Goal: Task Accomplishment & Management: Complete application form

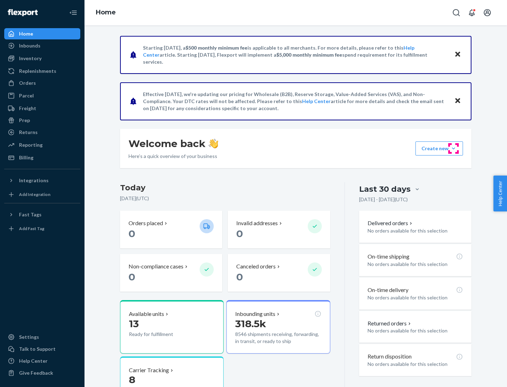
click at [453, 149] on button "Create new Create new inbound Create new order Create new product" at bounding box center [439, 148] width 48 height 14
click at [42, 46] on div "Inbounds" at bounding box center [42, 46] width 75 height 10
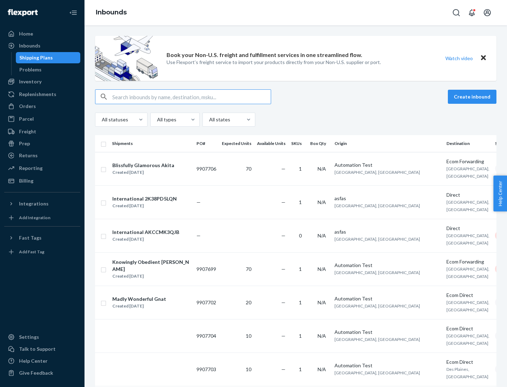
click at [473, 97] on button "Create inbound" at bounding box center [472, 97] width 49 height 14
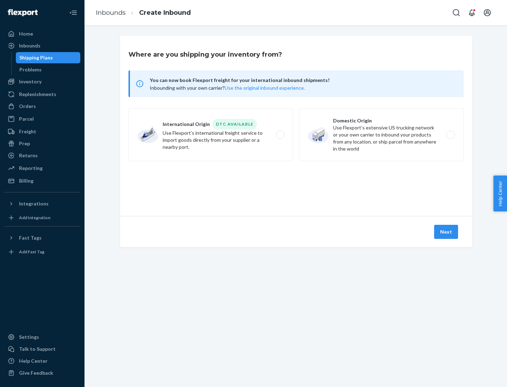
click at [381, 135] on label "Domestic Origin Use Flexport’s extensive US trucking network or your own carrie…" at bounding box center [381, 134] width 165 height 53
click at [450, 135] on input "Domestic Origin Use Flexport’s extensive US trucking network or your own carrie…" at bounding box center [452, 135] width 5 height 5
radio input "true"
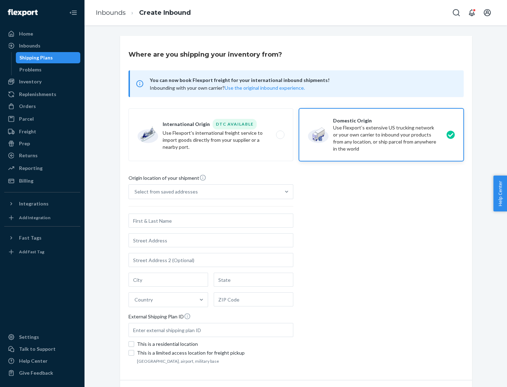
click at [204, 192] on div "Select from saved addresses" at bounding box center [204, 192] width 151 height 14
click at [135, 192] on input "Select from saved addresses" at bounding box center [134, 191] width 1 height 7
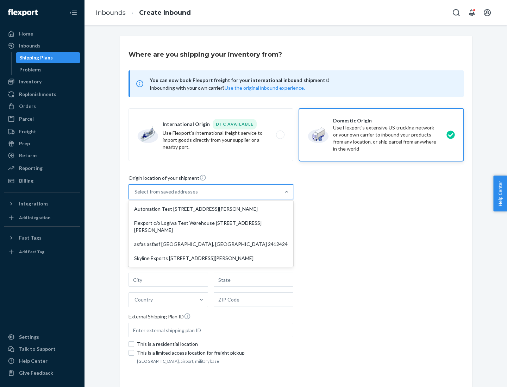
scroll to position [3, 0]
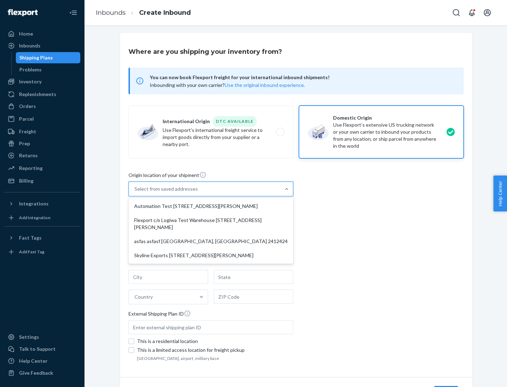
click at [211, 206] on div "Automation Test [STREET_ADDRESS][PERSON_NAME]" at bounding box center [211, 206] width 162 height 14
click at [135, 193] on input "option Automation Test [STREET_ADDRESS][PERSON_NAME] focused, 1 of 4. 4 results…" at bounding box center [134, 188] width 1 height 7
type input "Automation Test"
type input "9th Floor"
type input "[GEOGRAPHIC_DATA]"
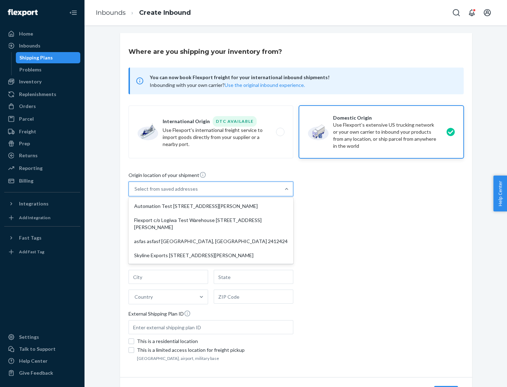
type input "CA"
type input "94104"
type input "[STREET_ADDRESS][PERSON_NAME]"
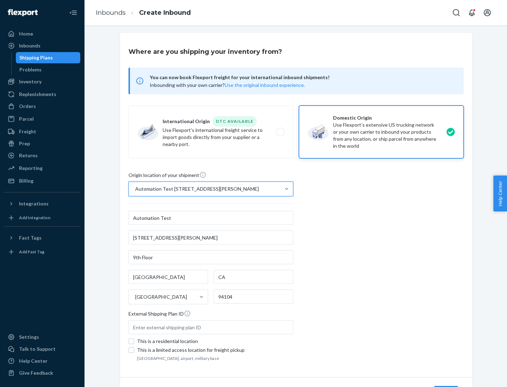
scroll to position [41, 0]
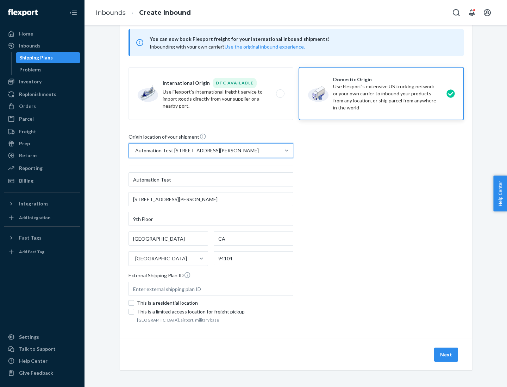
click at [446, 355] on button "Next" at bounding box center [446, 355] width 24 height 14
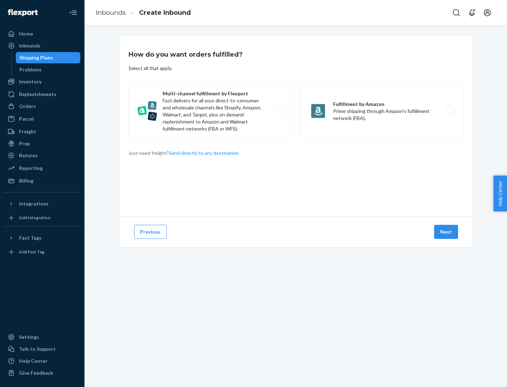
click at [211, 111] on label "Multi-channel fulfillment by Flexport Fast delivery for all your direct-to-cons…" at bounding box center [210, 111] width 165 height 56
click at [280, 111] on input "Multi-channel fulfillment by Flexport Fast delivery for all your direct-to-cons…" at bounding box center [282, 111] width 5 height 5
radio input "true"
click at [446, 232] on button "Next" at bounding box center [446, 232] width 24 height 14
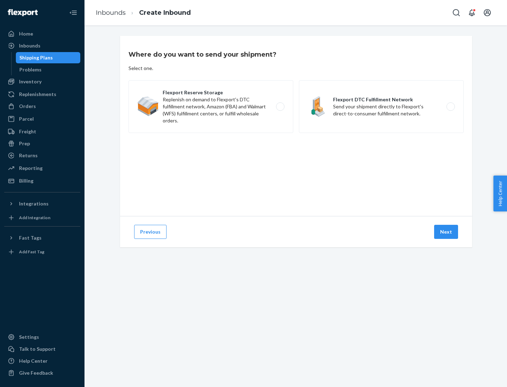
click at [381, 107] on label "Flexport DTC Fulfillment Network Send your shipment directly to Flexport's dire…" at bounding box center [381, 106] width 165 height 53
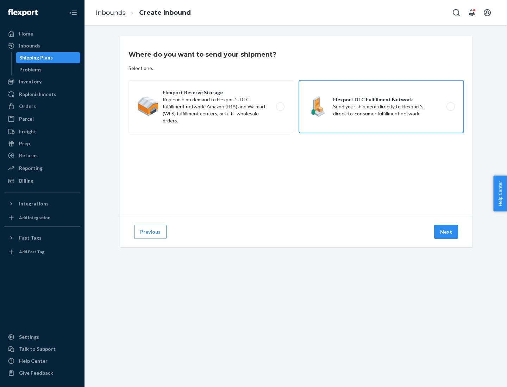
click at [450, 107] on input "Flexport DTC Fulfillment Network Send your shipment directly to Flexport's dire…" at bounding box center [452, 107] width 5 height 5
radio input "true"
click at [446, 232] on button "Next" at bounding box center [446, 232] width 24 height 14
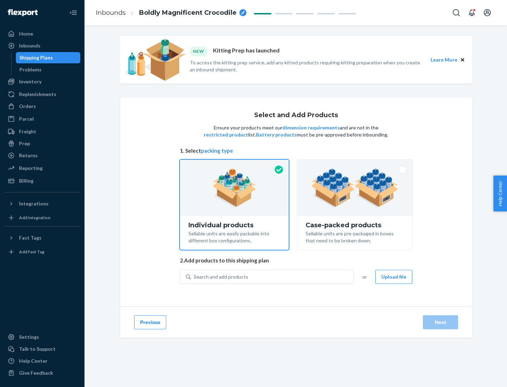
click at [355, 188] on img at bounding box center [355, 188] width 88 height 39
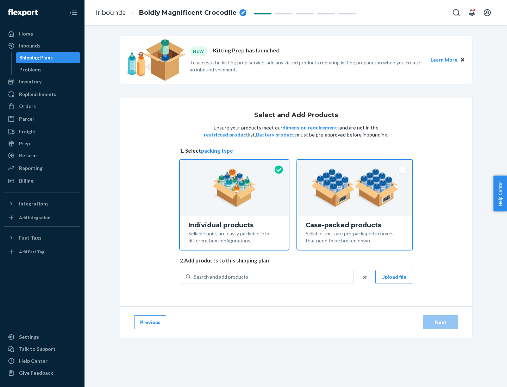
click at [355, 164] on input "Case-packed products Sellable units are pre-packaged in boxes that need to be b…" at bounding box center [354, 162] width 5 height 5
radio input "true"
radio input "false"
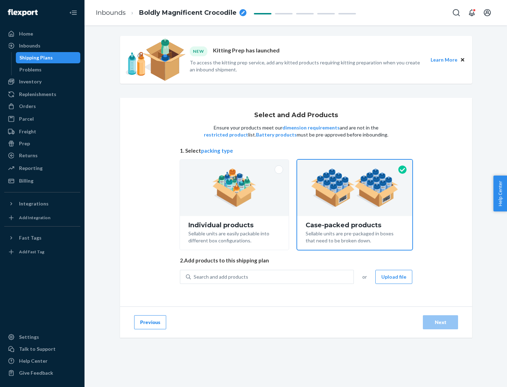
click at [272, 277] on div "Search and add products" at bounding box center [272, 277] width 163 height 13
click at [194, 277] on input "Search and add products" at bounding box center [194, 276] width 1 height 7
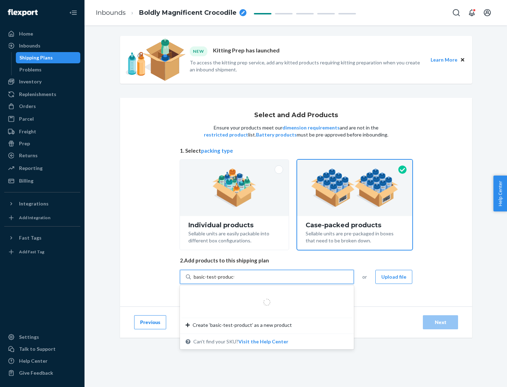
type input "basic-test-product-1"
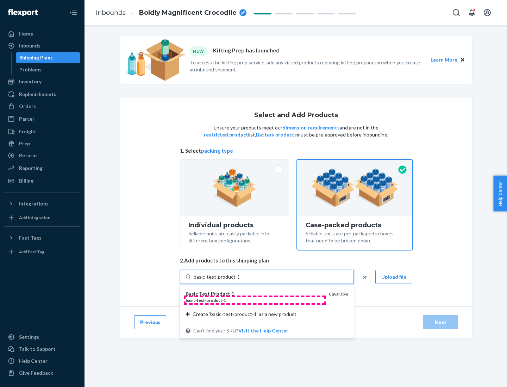
click at [254, 300] on div "basic - test - product - 1" at bounding box center [254, 300] width 138 height 6
click at [239, 280] on input "basic-test-product-1" at bounding box center [216, 276] width 45 height 7
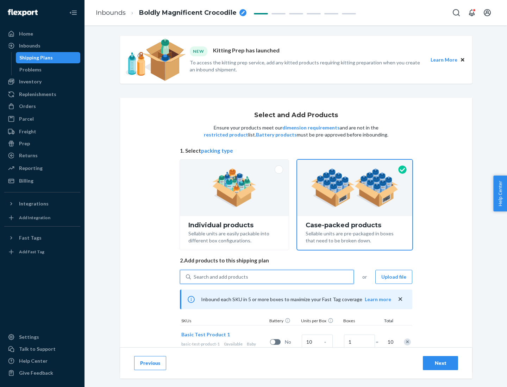
scroll to position [25, 0]
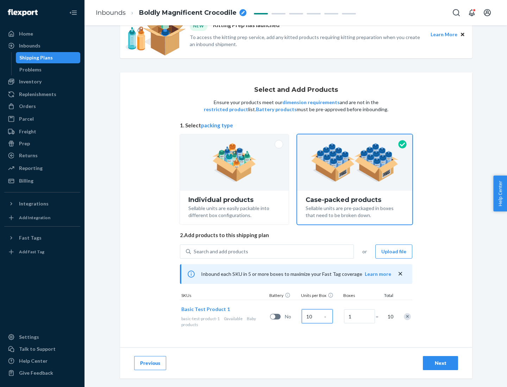
type input "10"
type input "7"
click at [440, 363] on div "Next" at bounding box center [440, 363] width 23 height 7
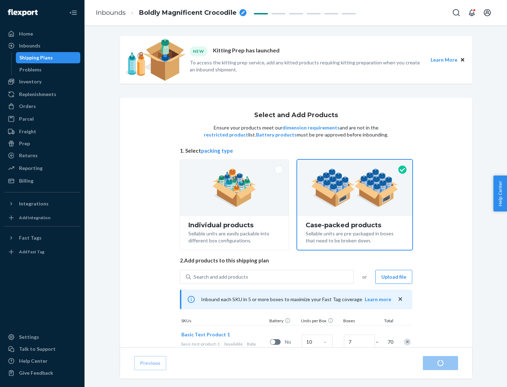
radio input "true"
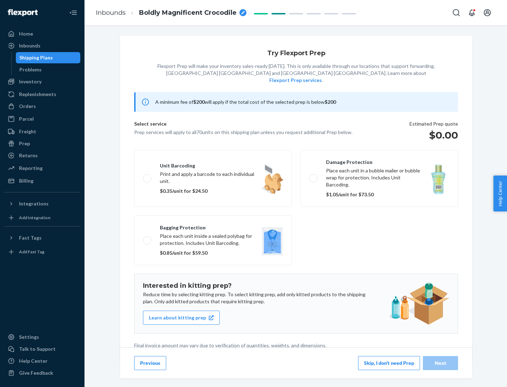
scroll to position [2, 0]
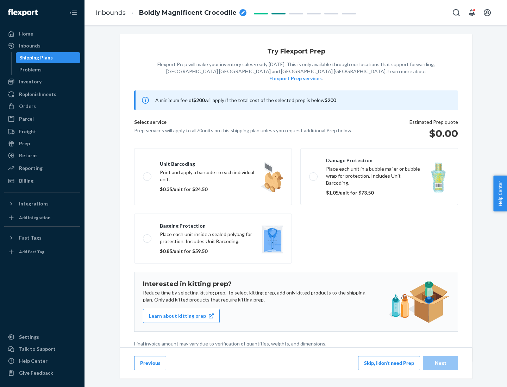
click at [389, 363] on button "Skip, I don't need Prep" at bounding box center [389, 363] width 62 height 14
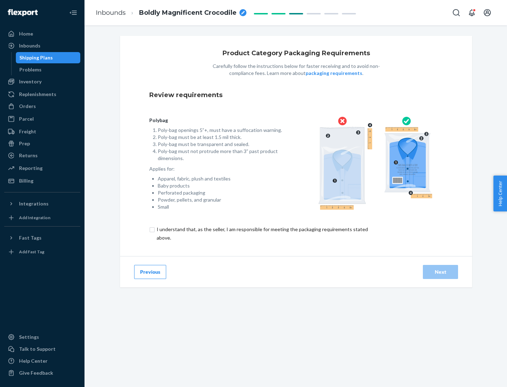
click at [261, 233] on input "checkbox" at bounding box center [266, 233] width 234 height 17
checkbox input "true"
click at [440, 272] on div "Next" at bounding box center [440, 272] width 23 height 7
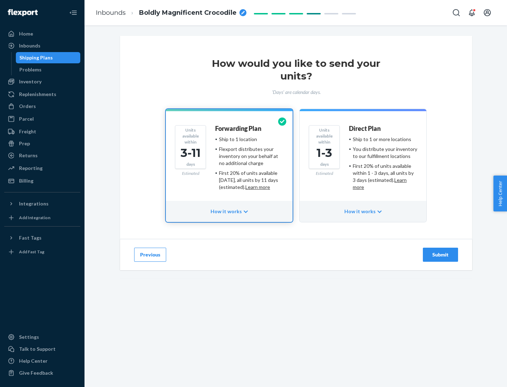
click at [363, 160] on ul "Ship to 1 or more locations You distribute your inventory to our fulfillment lo…" at bounding box center [383, 163] width 68 height 55
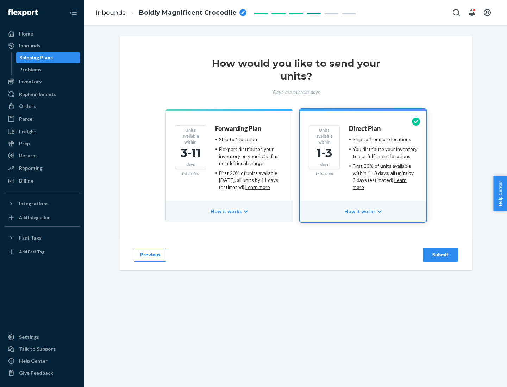
click at [440, 255] on div "Submit" at bounding box center [440, 254] width 23 height 7
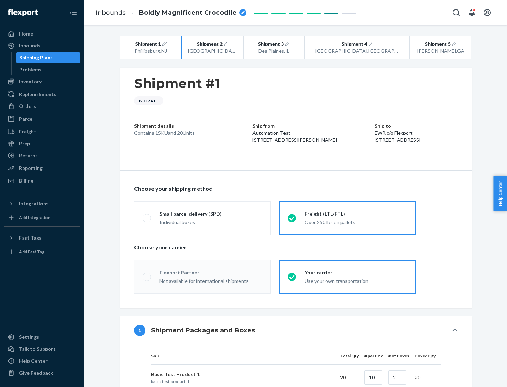
radio input "true"
radio input "false"
radio input "true"
radio input "false"
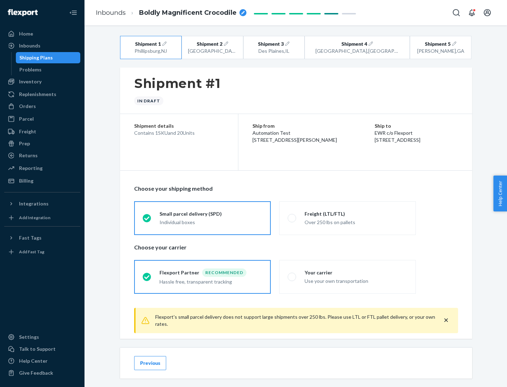
scroll to position [8, 0]
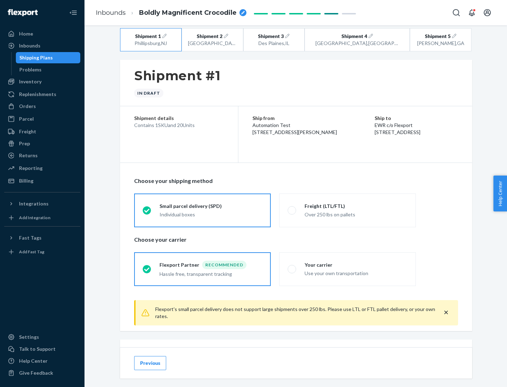
click at [356, 206] on div "Freight (LTL/FTL)" at bounding box center [355, 206] width 103 height 7
click at [292, 208] on input "Freight (LTL/FTL) Over 250 lbs on pallets" at bounding box center [290, 210] width 5 height 5
radio input "true"
radio input "false"
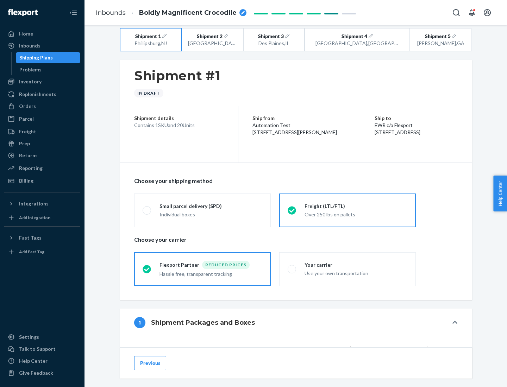
scroll to position [67, 0]
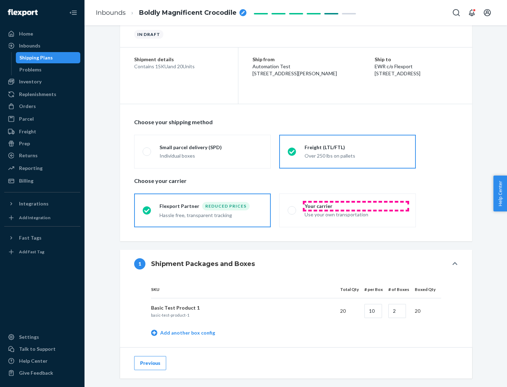
click at [356, 206] on div "Your carrier" at bounding box center [355, 206] width 103 height 7
click at [292, 208] on input "Your carrier Use your own transportation" at bounding box center [290, 210] width 5 height 5
radio input "true"
radio input "false"
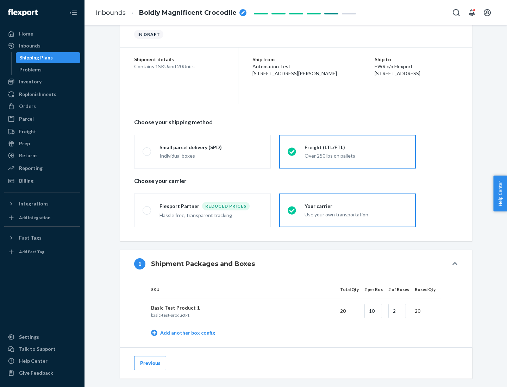
scroll to position [222, 0]
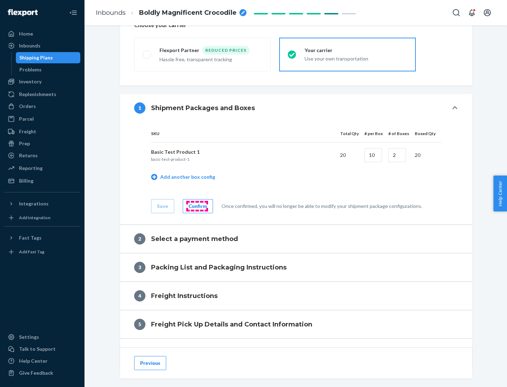
click at [197, 206] on div "Confirm" at bounding box center [198, 206] width 18 height 7
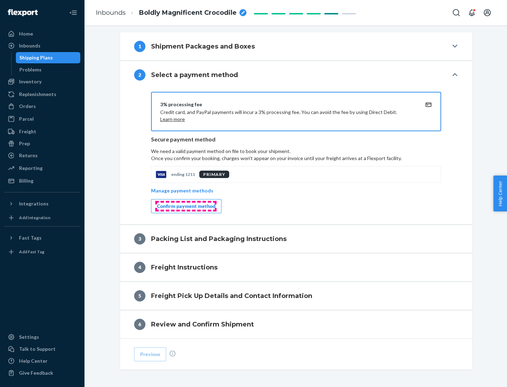
click at [185, 206] on div "Confirm payment method" at bounding box center [186, 206] width 58 height 7
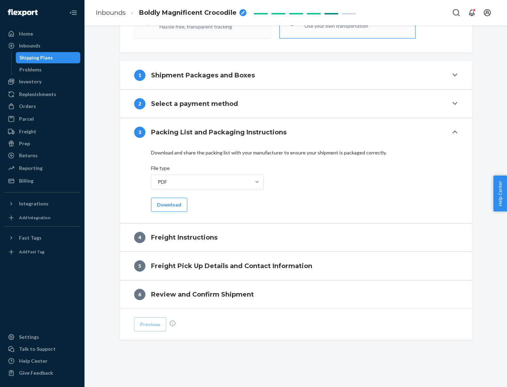
scroll to position [254, 0]
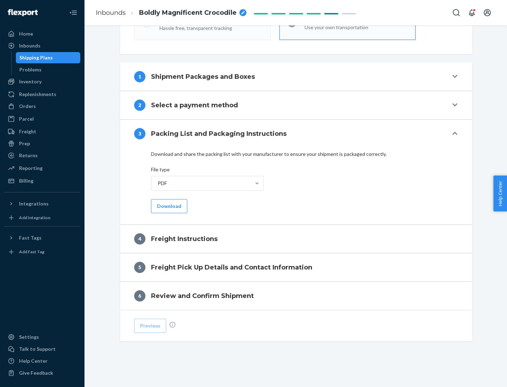
click at [168, 206] on button "Download" at bounding box center [169, 206] width 36 height 14
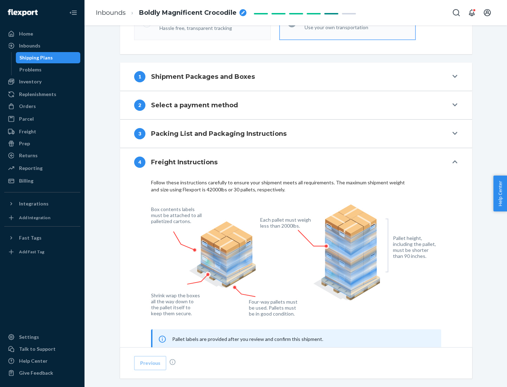
scroll to position [425, 0]
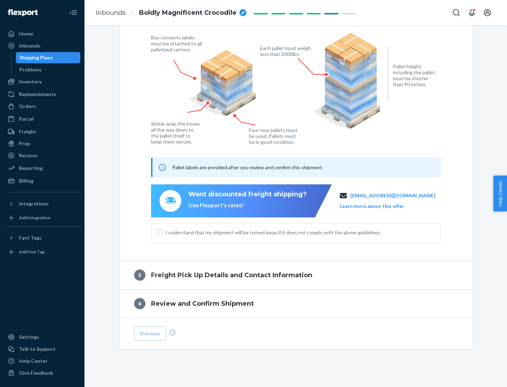
click at [380, 206] on button "Learn more about this offer" at bounding box center [372, 206] width 64 height 7
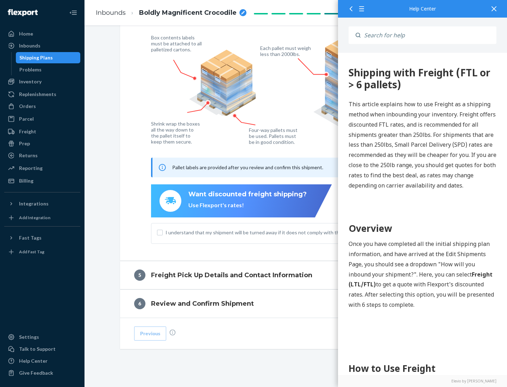
scroll to position [0, 0]
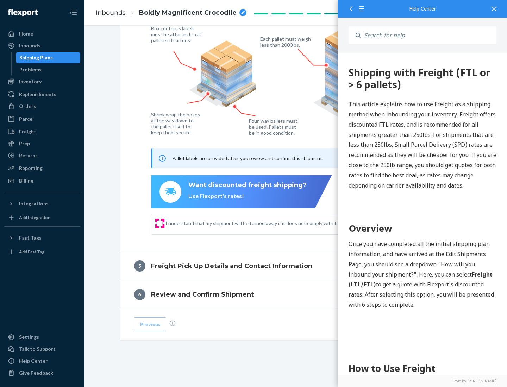
click at [160, 223] on input "I understand that my shipment will be turned away if it does not comply with th…" at bounding box center [160, 224] width 6 height 6
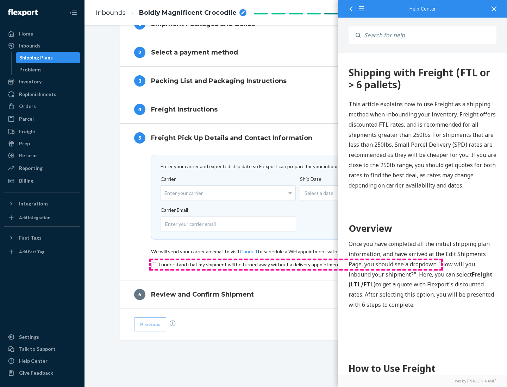
click at [296, 264] on input "checkbox" at bounding box center [296, 264] width 290 height 8
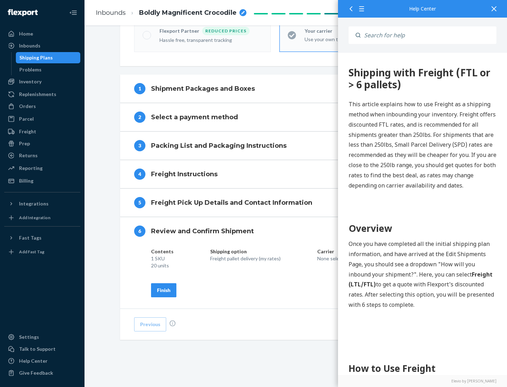
scroll to position [242, 0]
click at [164, 290] on div "Finish" at bounding box center [163, 290] width 13 height 7
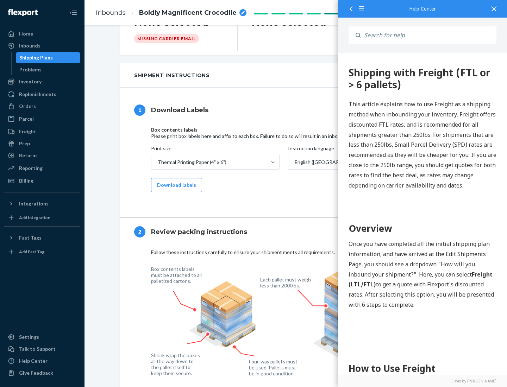
scroll to position [0, 0]
